Goal: Task Accomplishment & Management: Complete application form

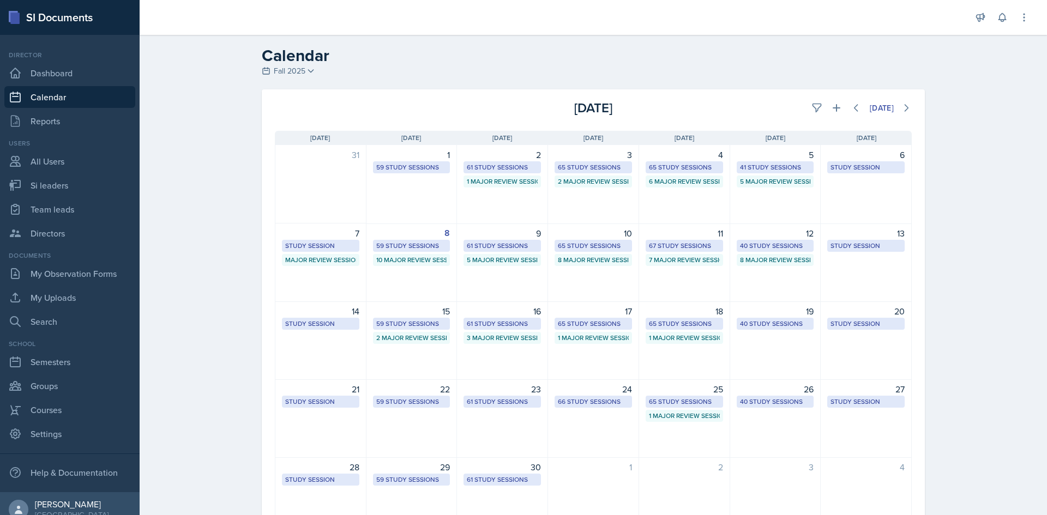
select select "1"
select select "6"
select select "PM"
select select "6"
select select "30"
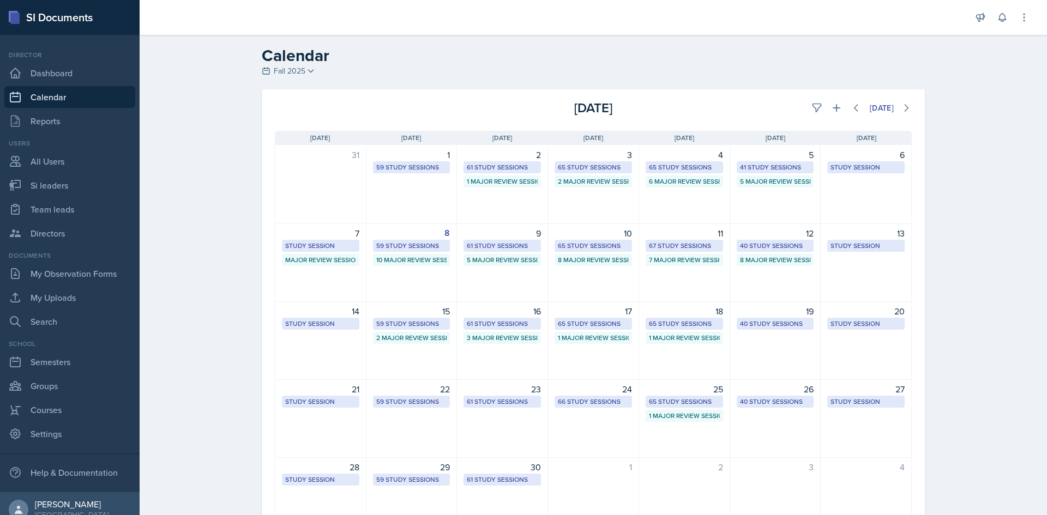
select select "PM"
click at [836, 105] on button at bounding box center [836, 108] width 20 height 20
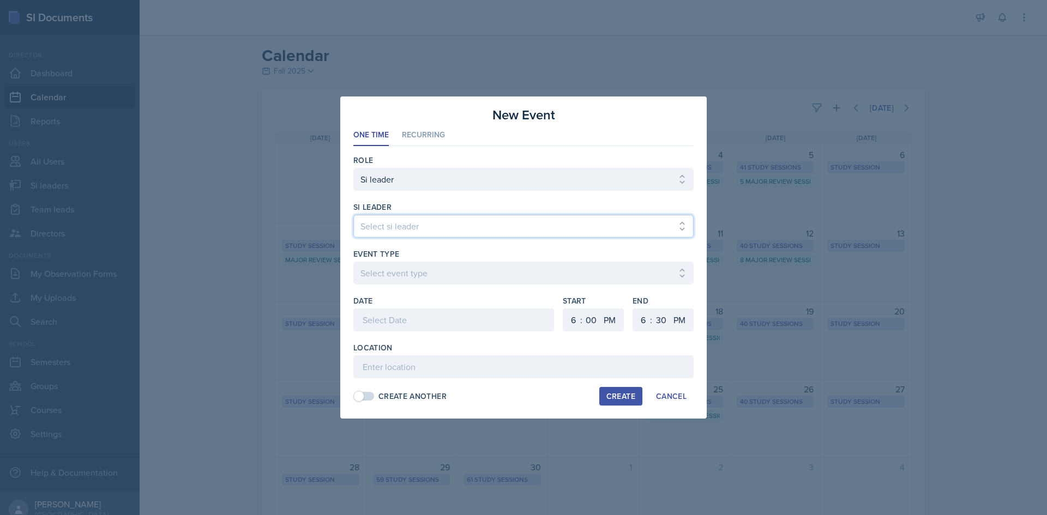
click at [435, 233] on select "Select si leader [PERSON_NAME] [PERSON_NAME] [PERSON_NAME] [PERSON_NAME] [PERSO…" at bounding box center [523, 226] width 340 height 23
select select "f08fb69f-efb7-4293-9f2f-89bd687a74c3"
click at [353, 215] on select "Select si leader [PERSON_NAME] [PERSON_NAME] [PERSON_NAME] [PERSON_NAME] [PERSO…" at bounding box center [523, 226] width 340 height 23
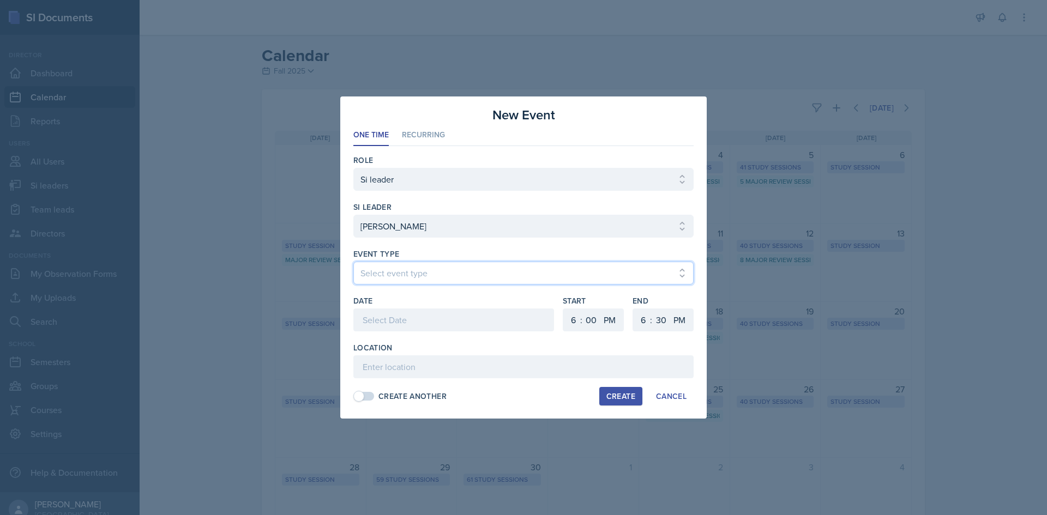
click at [410, 276] on select "Select event type Major Review Session Study Session" at bounding box center [523, 273] width 340 height 23
select select "66bb7cbf-e419-488b-a7ef-f63bc5f9ed04"
click at [353, 262] on select "Select event type Major Review Session Study Session" at bounding box center [523, 273] width 340 height 23
click at [392, 323] on div at bounding box center [453, 320] width 201 height 23
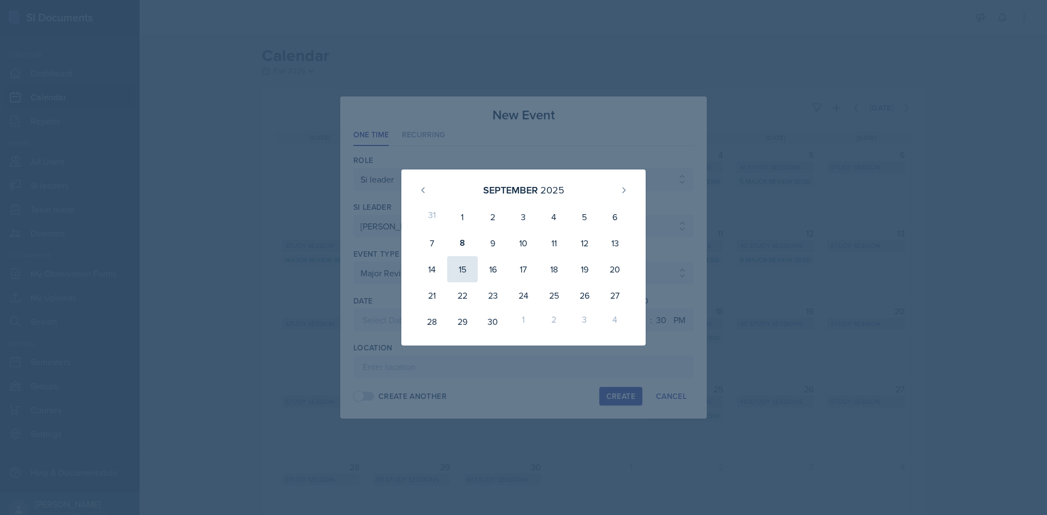
click at [469, 269] on div "15" at bounding box center [462, 269] width 31 height 26
type input "[DATE]"
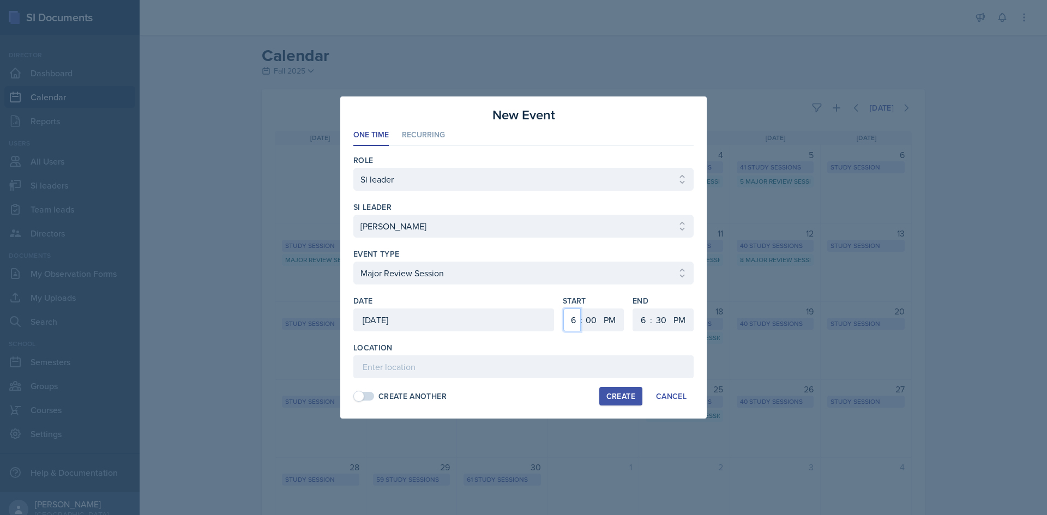
click at [576, 321] on select "1 2 3 4 5 6 7 8 9 10 11 12" at bounding box center [571, 320] width 17 height 23
select select "1"
click at [563, 309] on select "1 2 3 4 5 6 7 8 9 10 11 12" at bounding box center [571, 320] width 17 height 23
click at [633, 317] on select "1 2 3 4 5 6 7 8 9 10 11 12" at bounding box center [641, 320] width 17 height 23
select select "3"
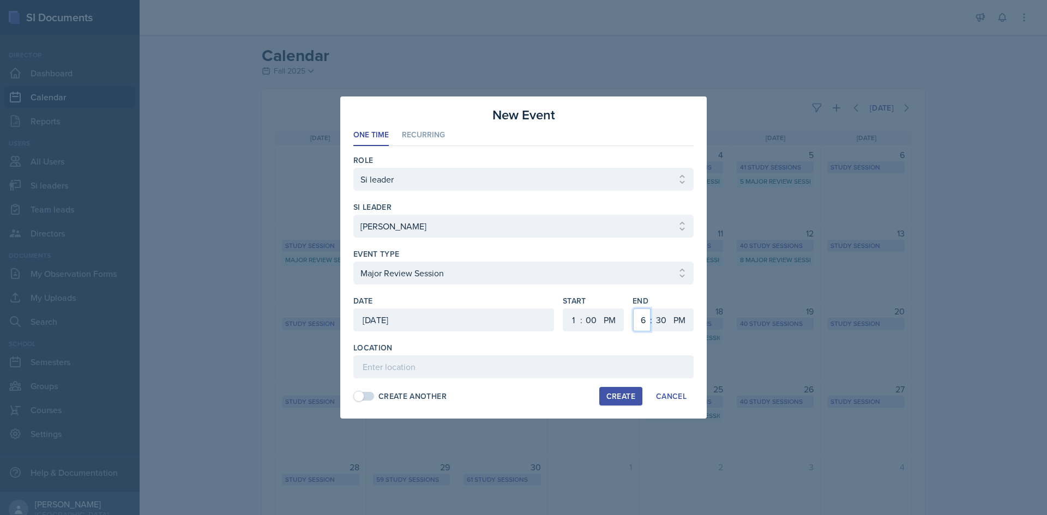
click at [633, 309] on select "1 2 3 4 5 6 7 8 9 10 11 12" at bounding box center [641, 320] width 17 height 23
click at [662, 318] on select "00 05 10 15 20 25 30 35 40 45 50 55" at bounding box center [660, 320] width 17 height 23
select select "0"
click at [652, 309] on select "00 05 10 15 20 25 30 35 40 45 50 55" at bounding box center [660, 320] width 17 height 23
click at [433, 379] on div "Location Create Another Create Cancel" at bounding box center [523, 373] width 340 height 63
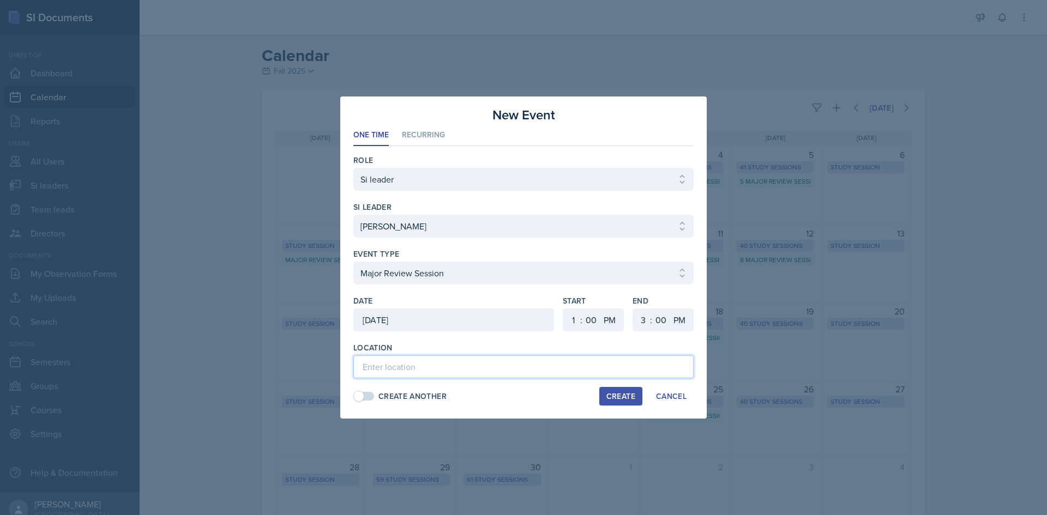
click at [434, 373] on input at bounding box center [523, 366] width 340 height 23
paste input "Math Building 113"
click at [413, 372] on input "Math Building 113" at bounding box center [523, 366] width 340 height 23
type input "Math Building (M) 113"
click at [611, 392] on div "Create" at bounding box center [620, 396] width 29 height 9
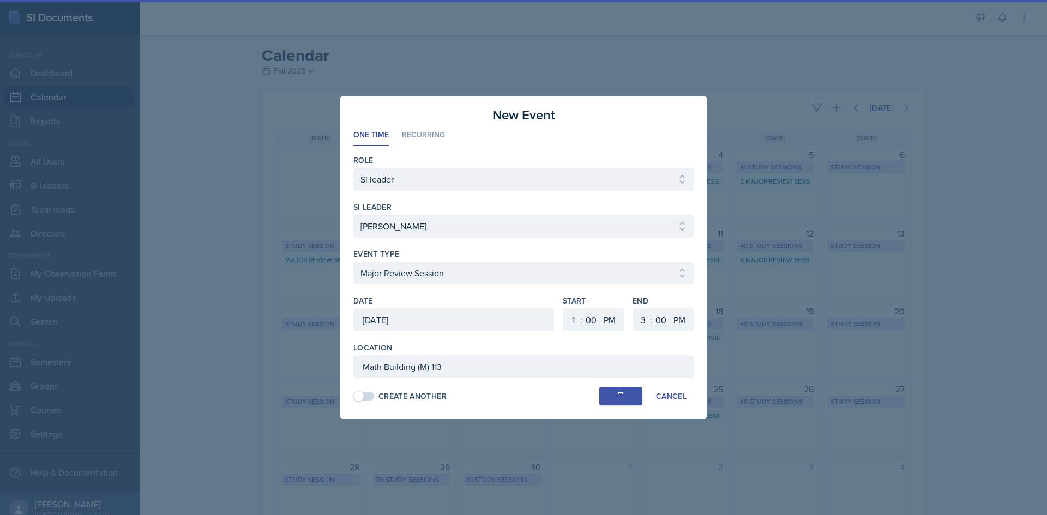
select select
select select "6"
select select "30"
